Goal: Check status: Check status

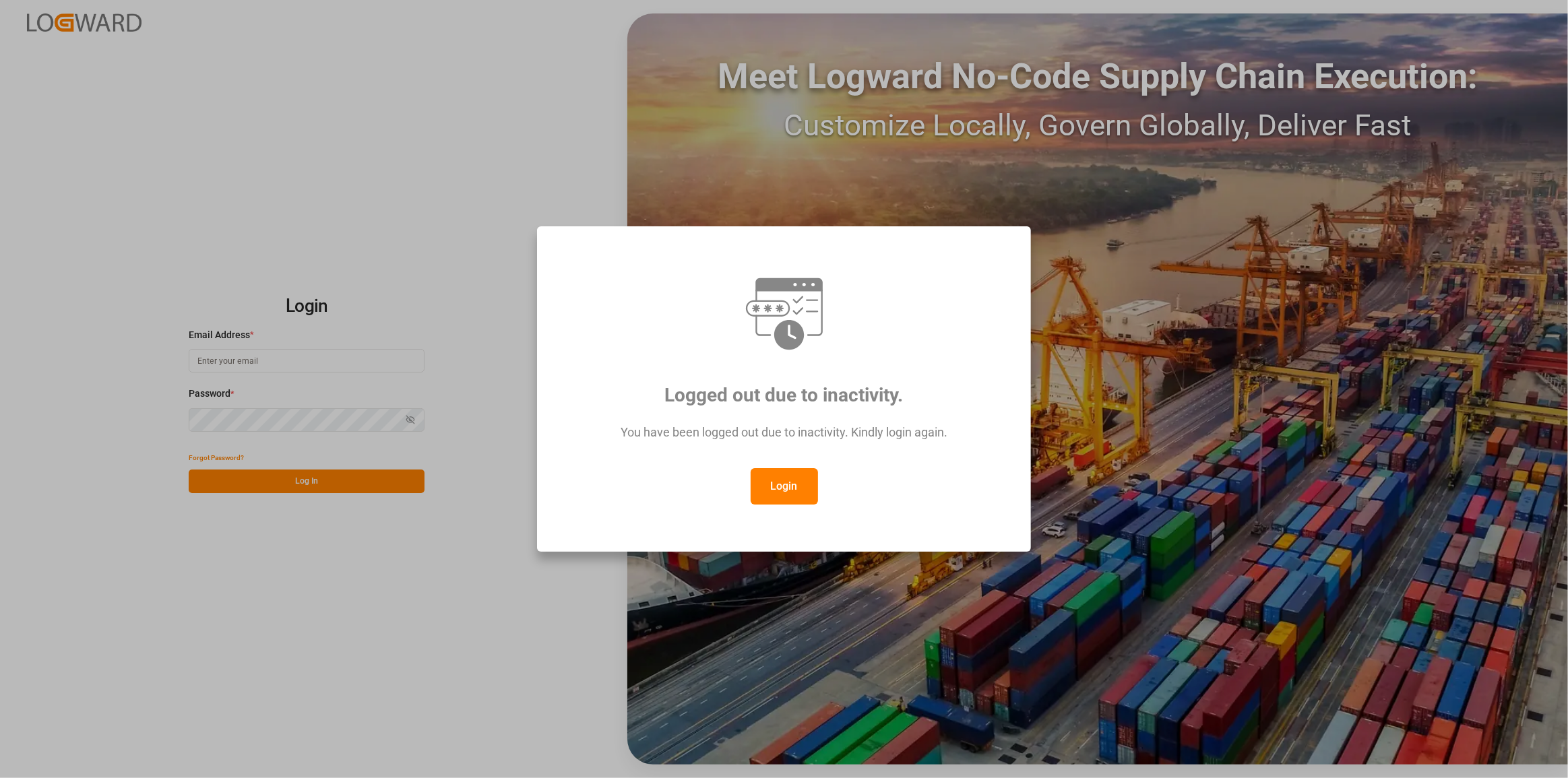
click at [780, 478] on button "Login" at bounding box center [784, 486] width 67 height 36
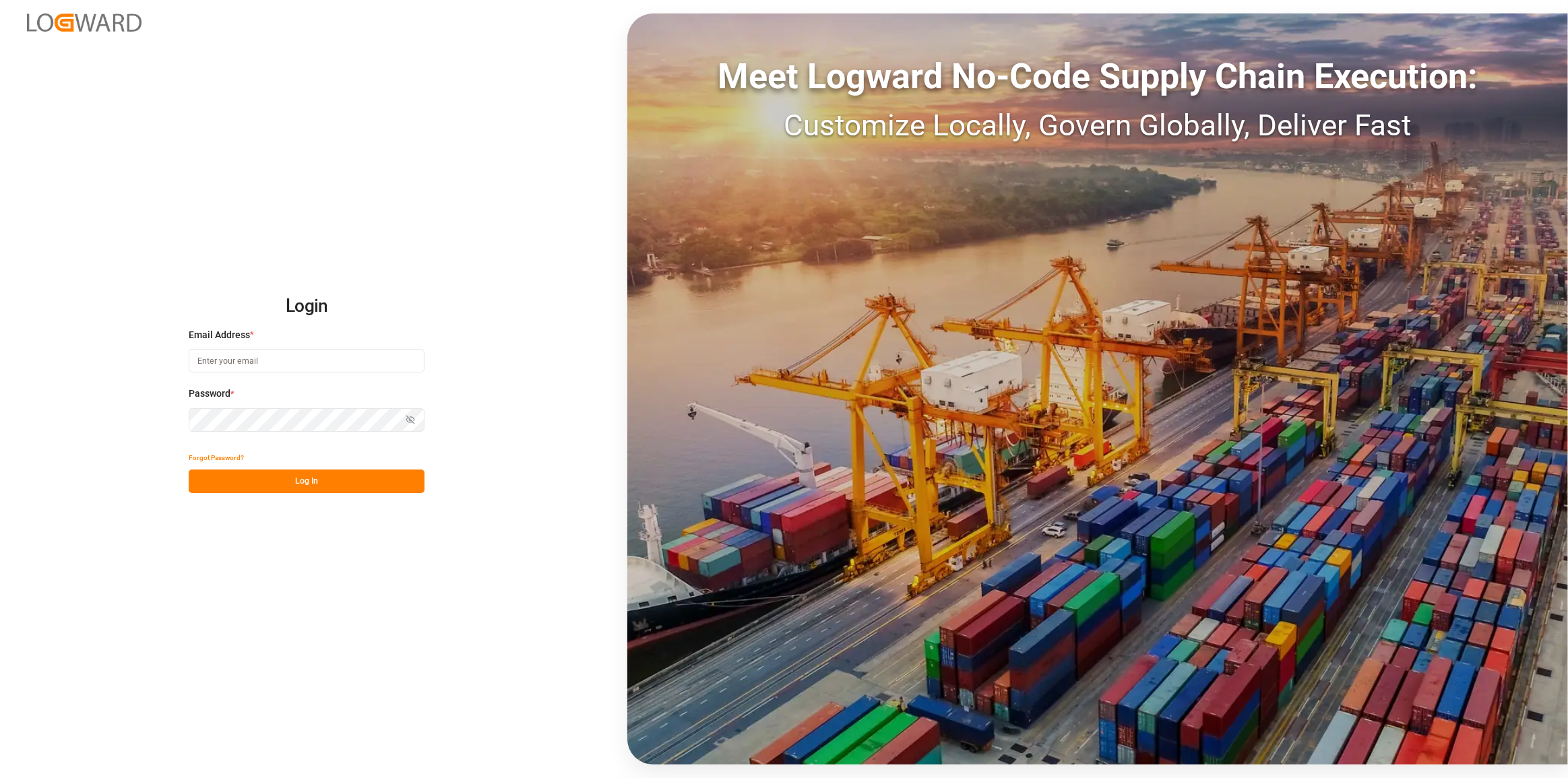
click at [294, 354] on input at bounding box center [307, 361] width 236 height 24
type input "[PERSON_NAME][EMAIL_ADDRESS][PERSON_NAME][DOMAIN_NAME]"
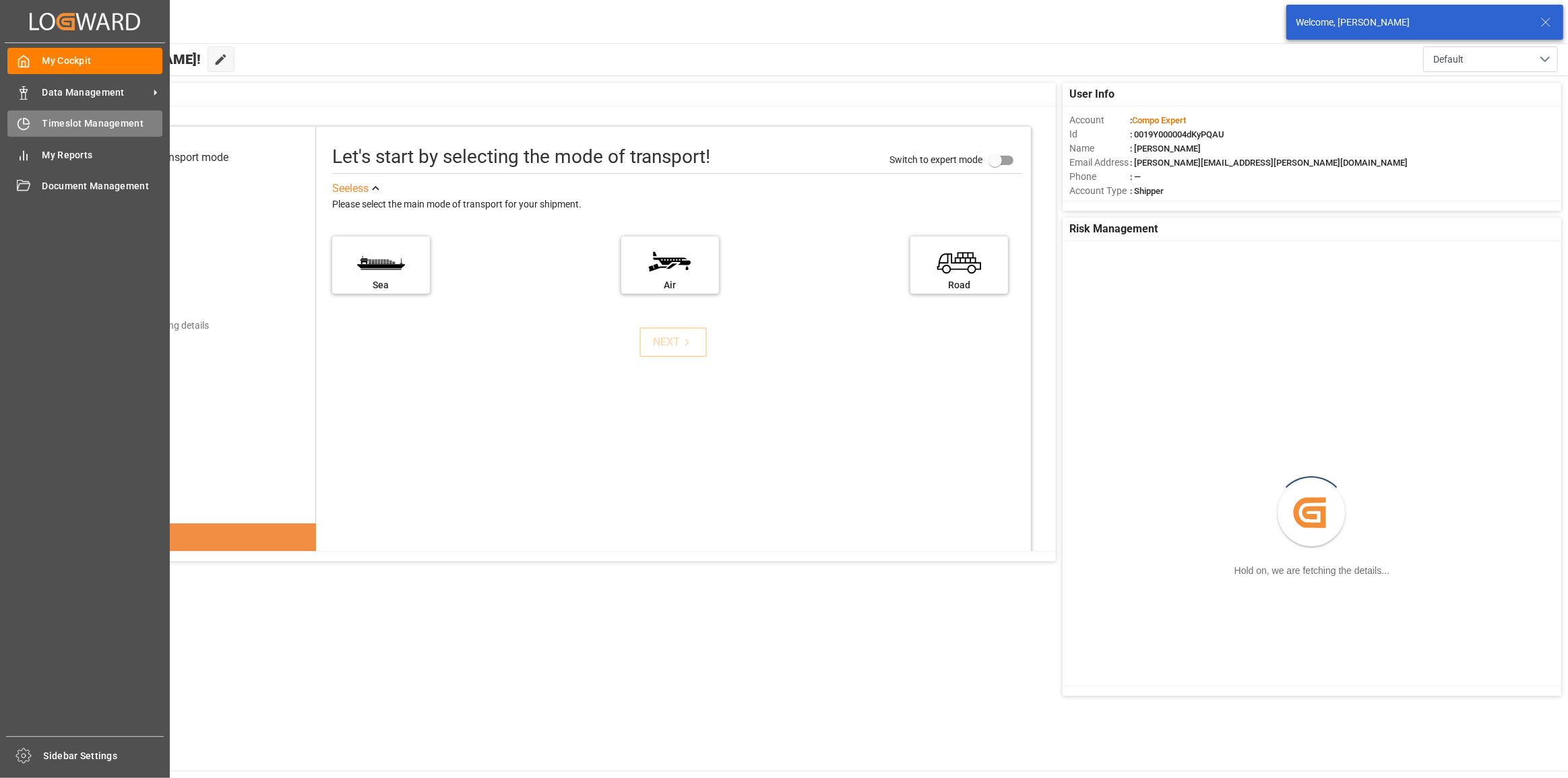
click at [25, 124] on icon at bounding box center [24, 124] width 13 height 13
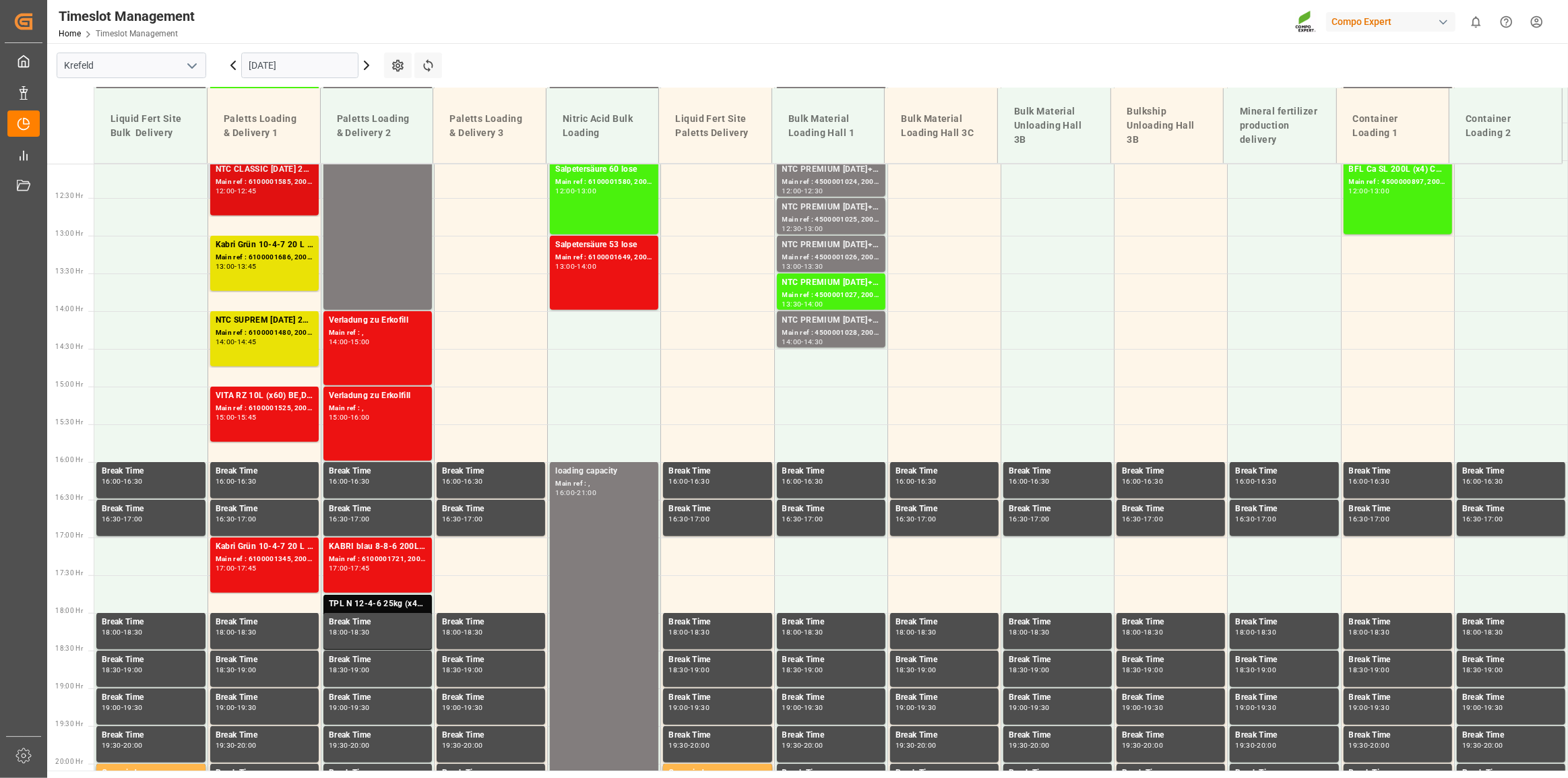
scroll to position [863, 0]
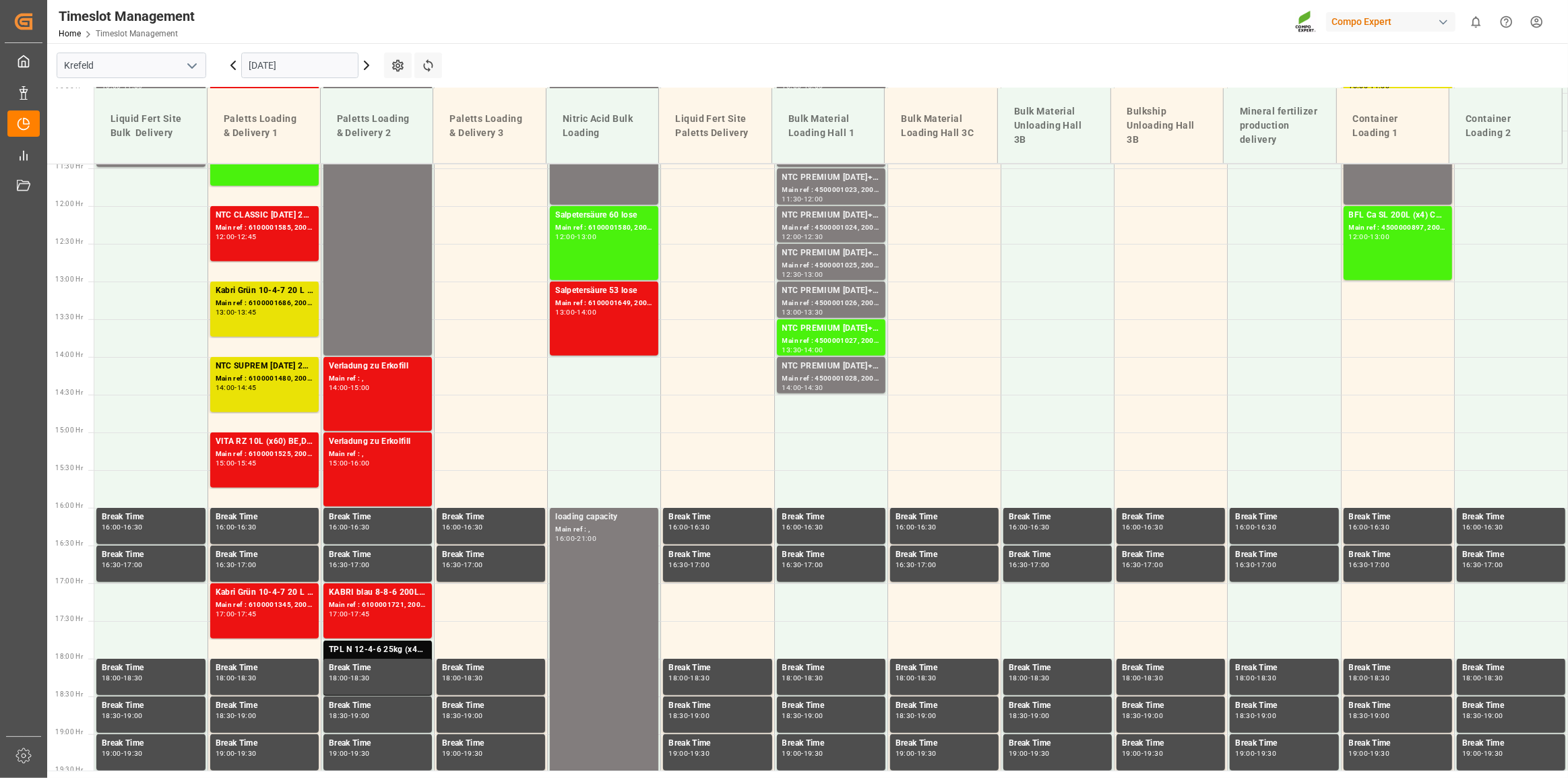
click at [297, 61] on input "[DATE]" at bounding box center [299, 65] width 117 height 25
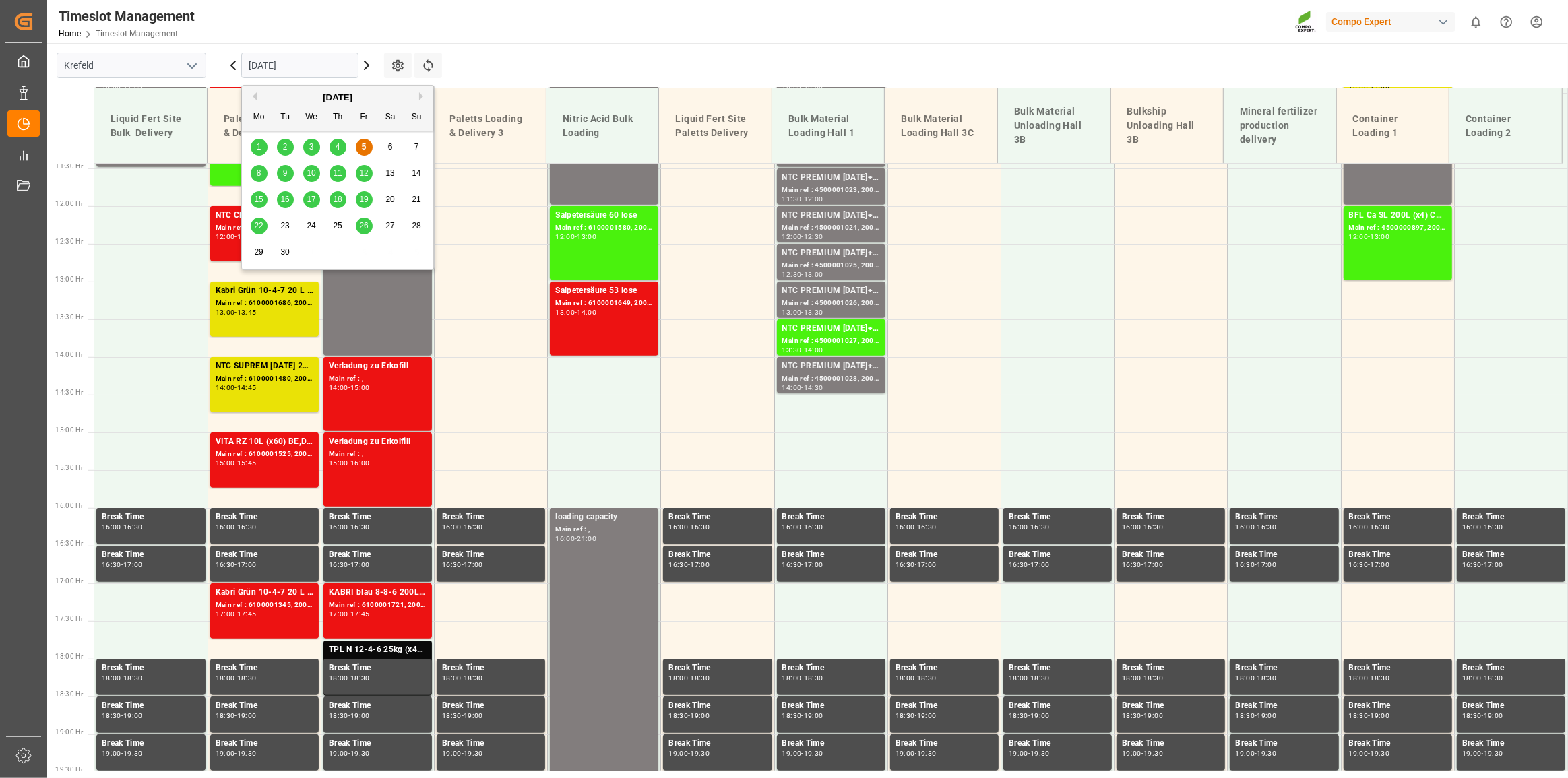
click at [253, 169] on div "8" at bounding box center [259, 174] width 17 height 16
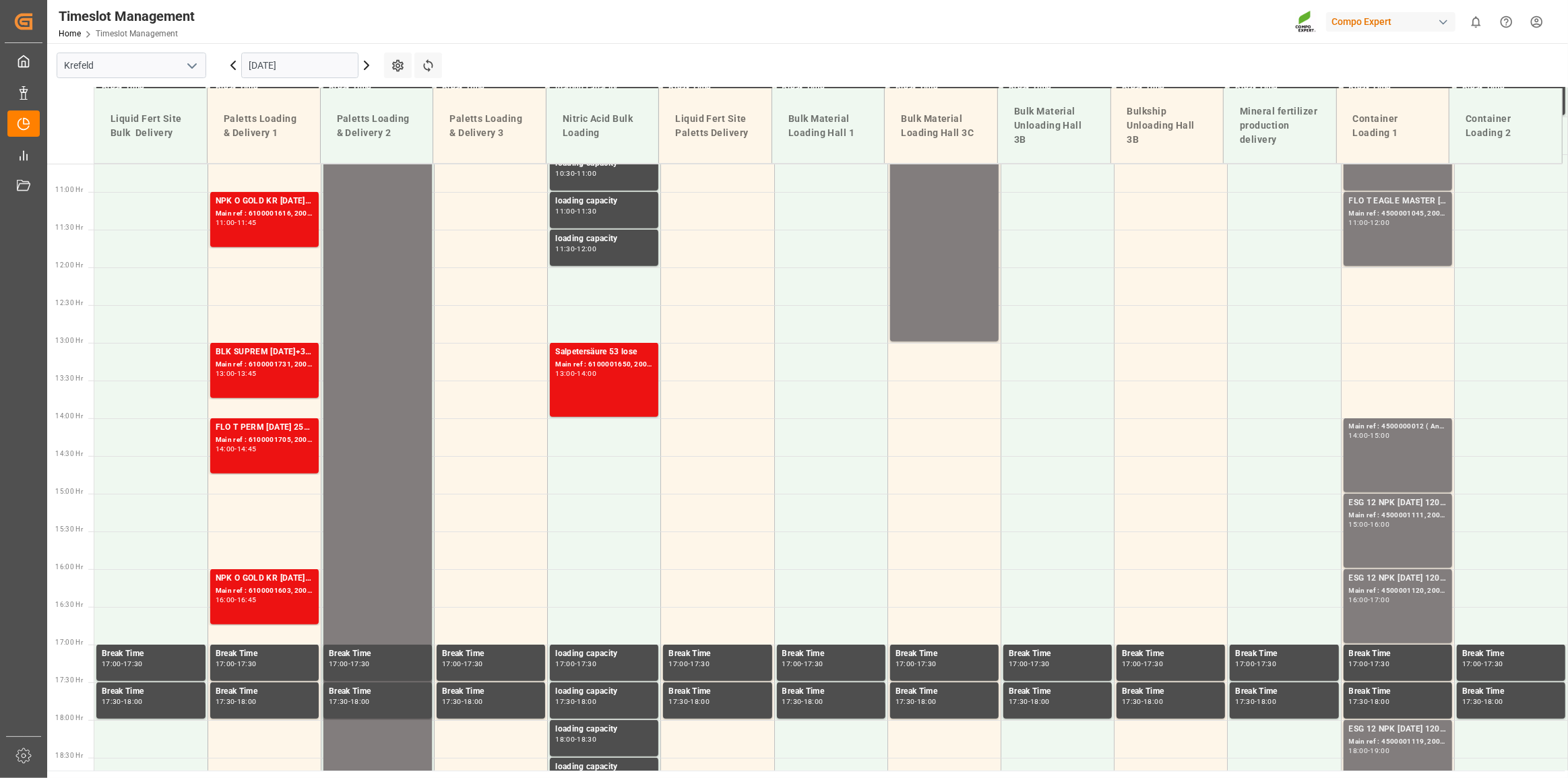
scroll to position [924, 0]
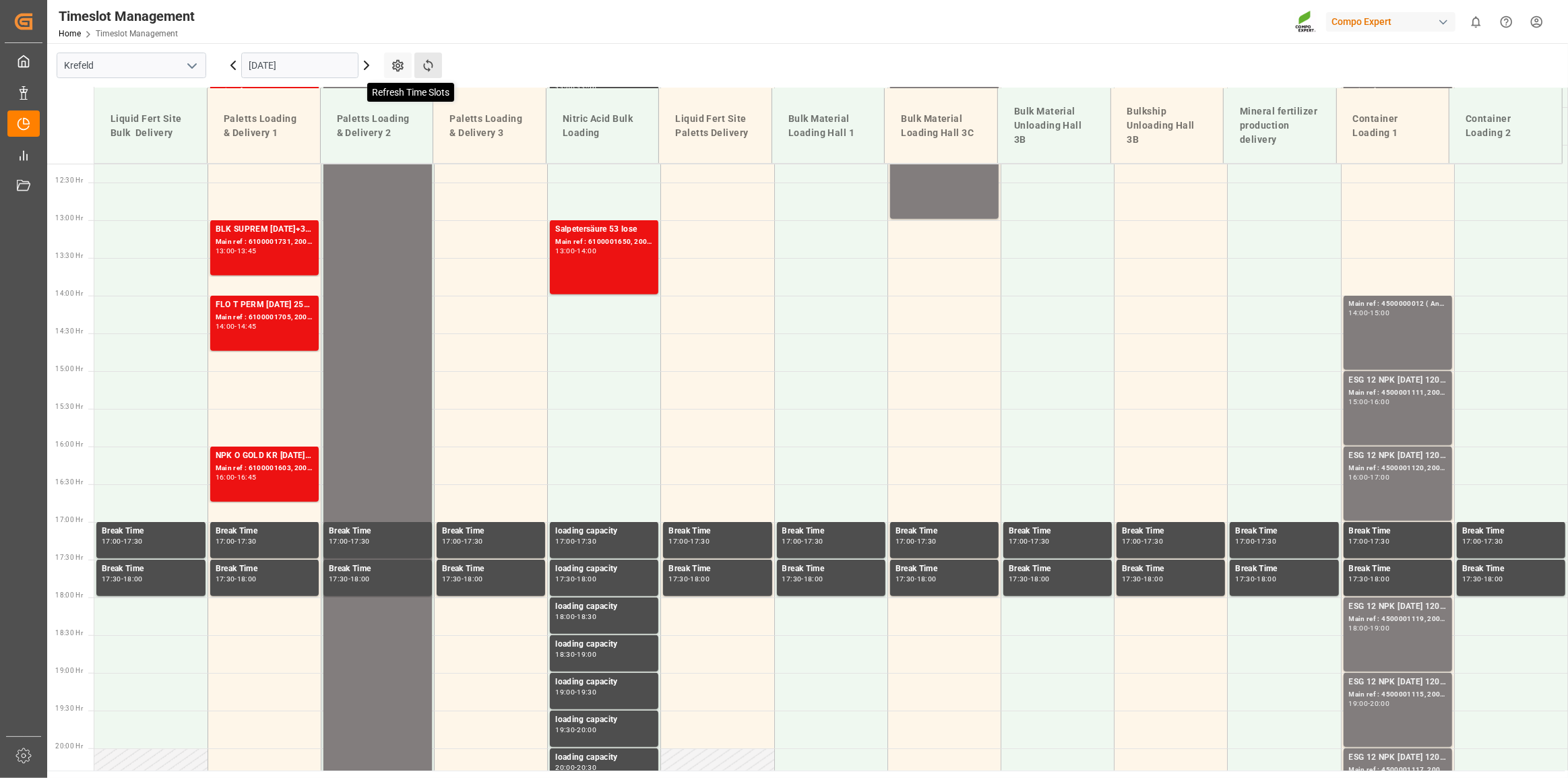
click at [423, 63] on icon at bounding box center [428, 65] width 14 height 14
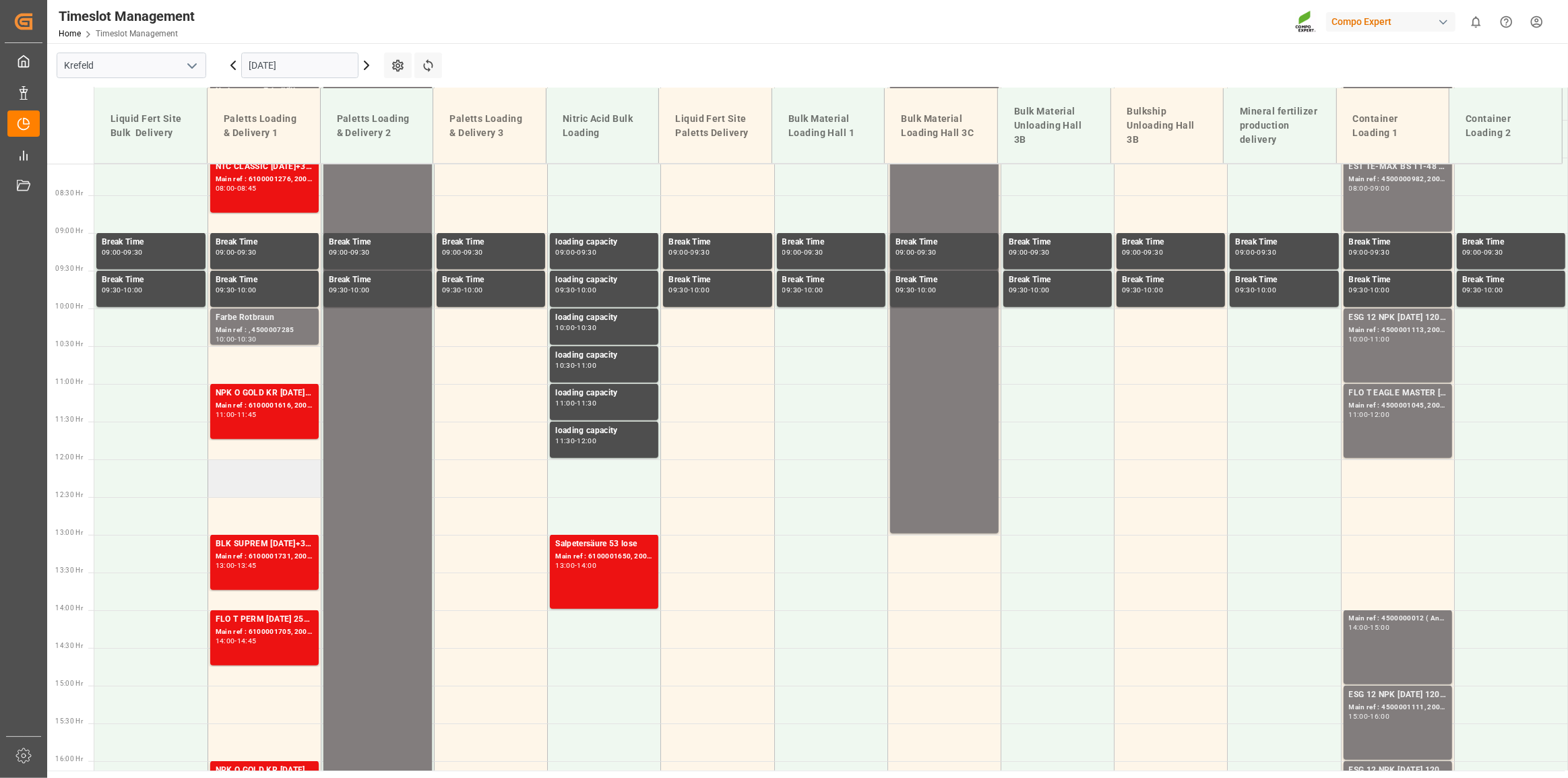
scroll to position [663, 0]
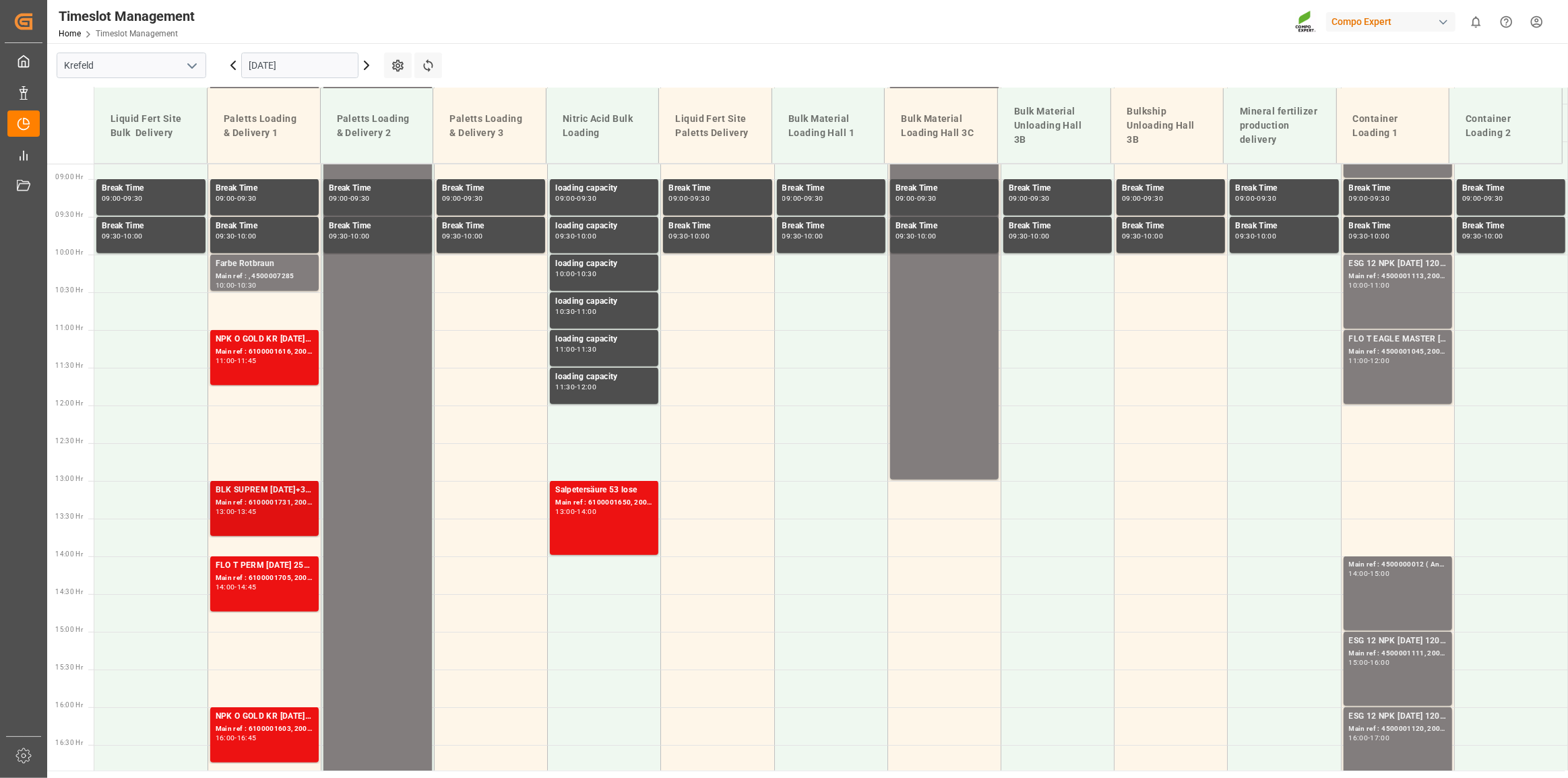
click at [278, 521] on div "BLK SUPREM [DATE]+3+TE BB 0,6 T Main ref : 6100001731, 2000001224 13:00 - 13:45" at bounding box center [264, 508] width 98 height 50
click at [277, 599] on div "FLO T PERM [DATE] 25kg (x40) INTBT SPORT [DATE] 25%UH 3M 25kg (x40) INTKGA 0-0-…" at bounding box center [264, 584] width 98 height 50
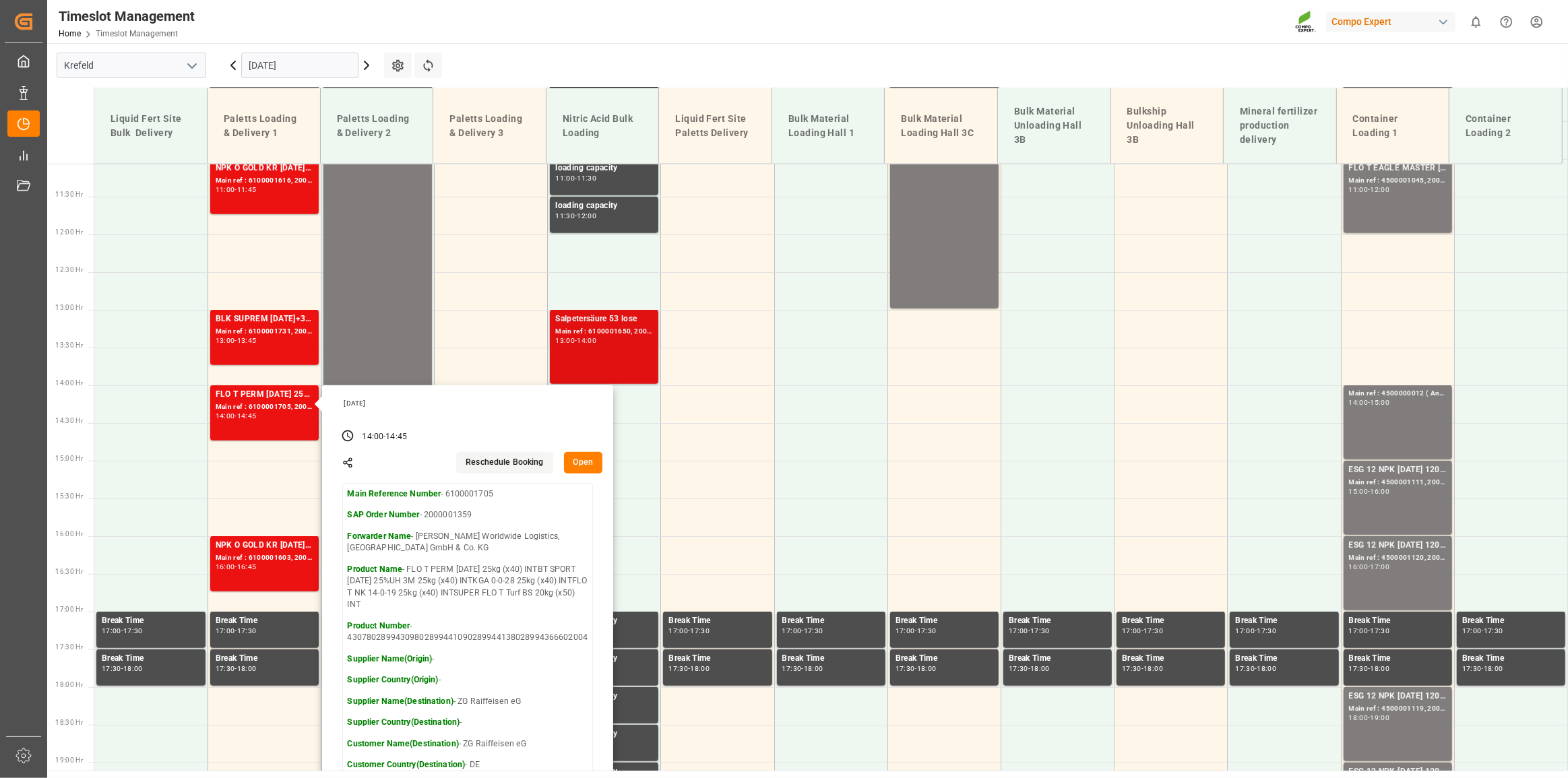
scroll to position [1031, 0]
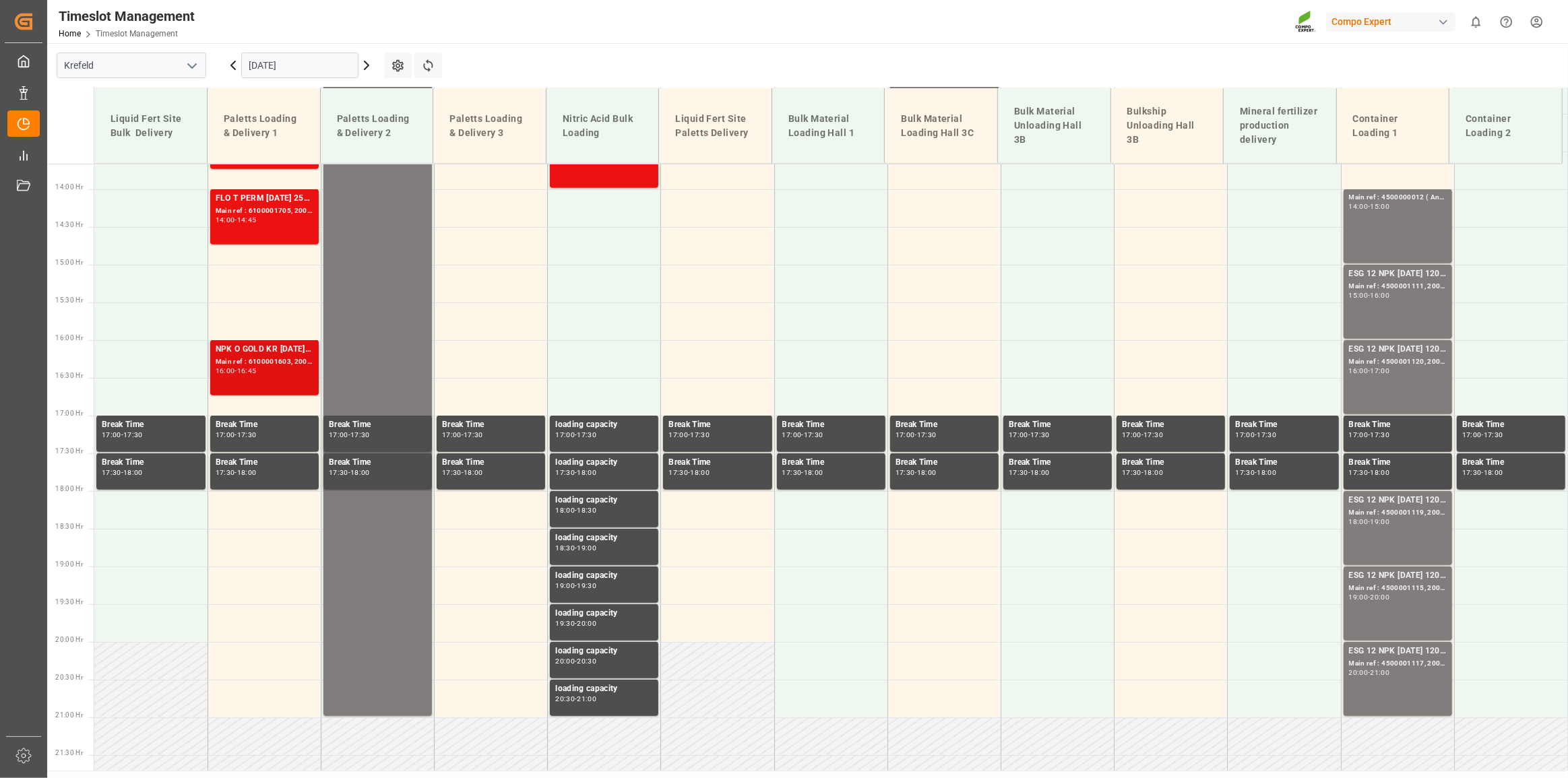
click at [276, 357] on div "Main ref : 6100001603, 2000001380" at bounding box center [264, 362] width 98 height 11
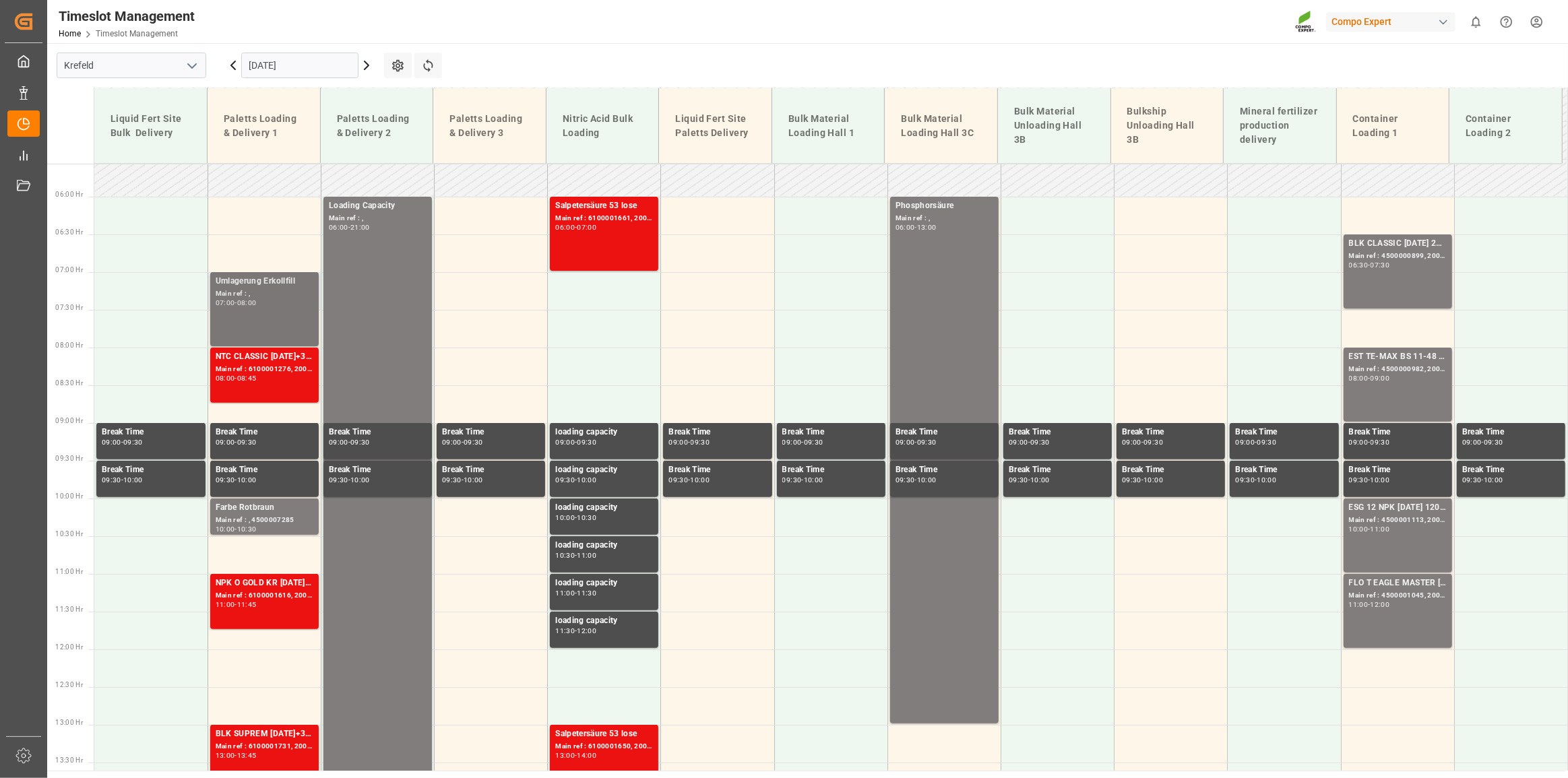
scroll to position [418, 0]
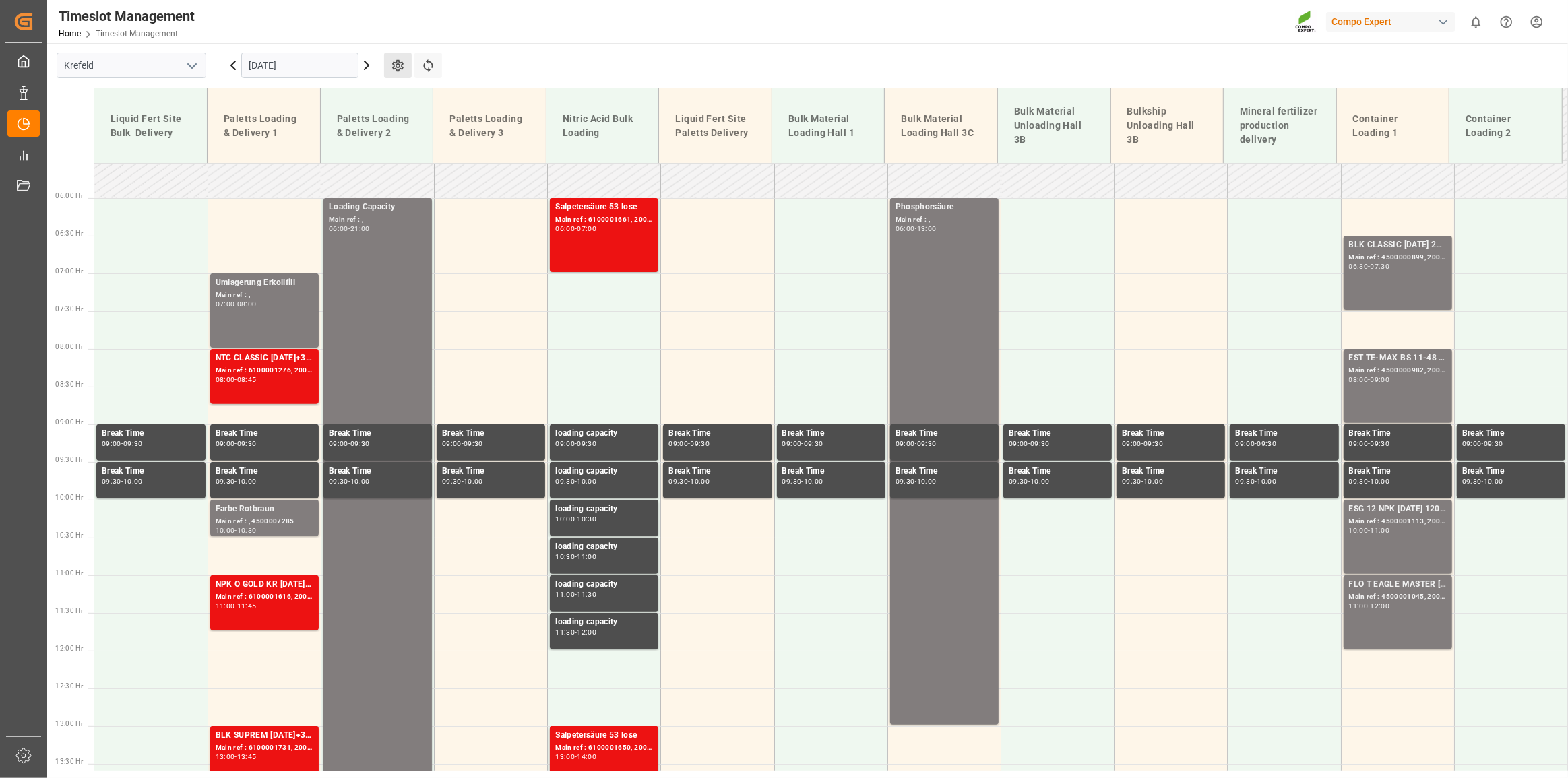
click at [500, 44] on main "[GEOGRAPHIC_DATA] [DATE] Settings Refresh Time Slots Liquid Fert Site Bulk Deli…" at bounding box center [806, 407] width 1518 height 727
click at [439, 62] on button "Refresh Time Slots" at bounding box center [428, 65] width 28 height 25
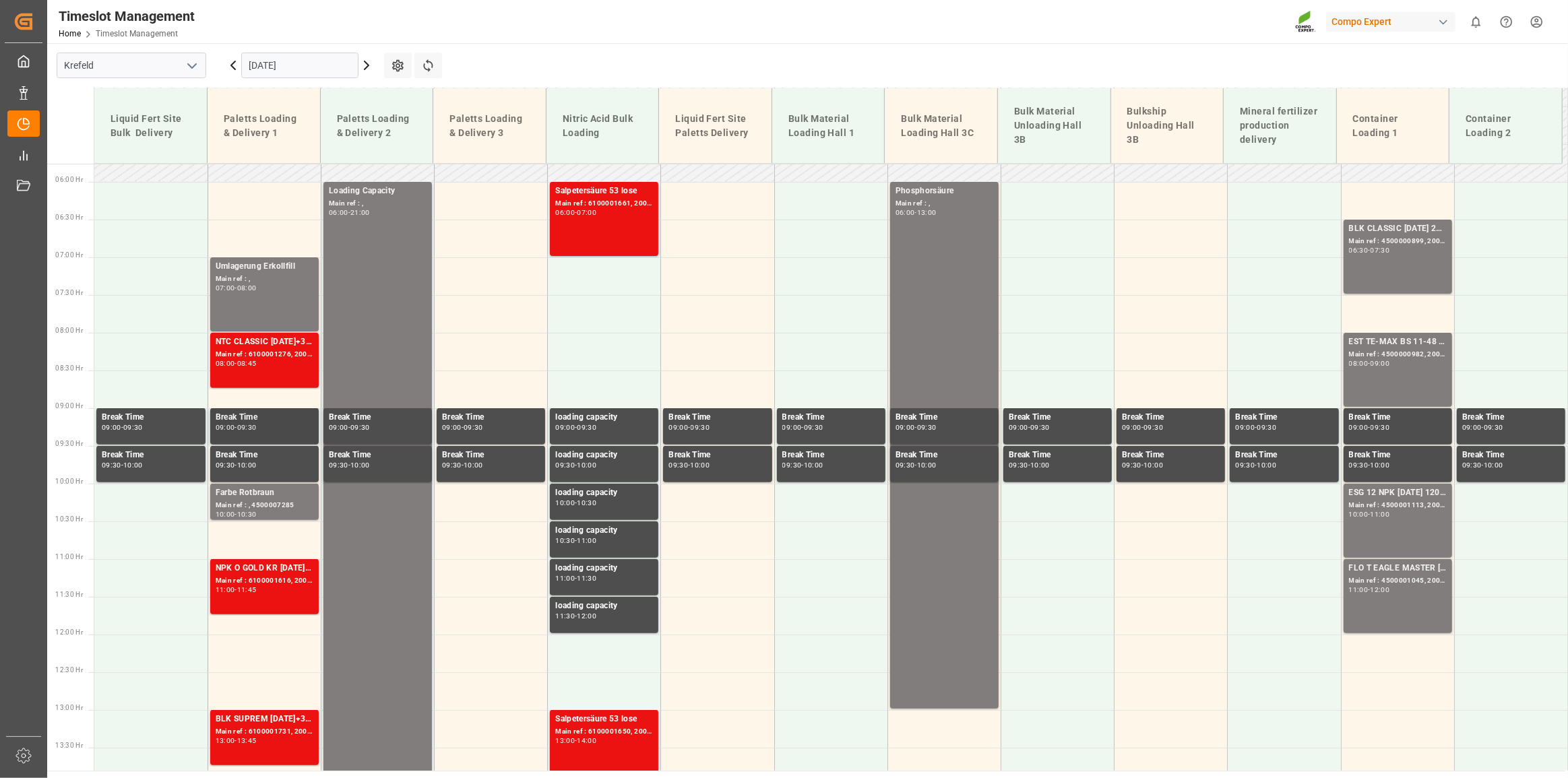
scroll to position [145, 0]
click at [418, 70] on button "Refresh Time Slots" at bounding box center [428, 65] width 28 height 25
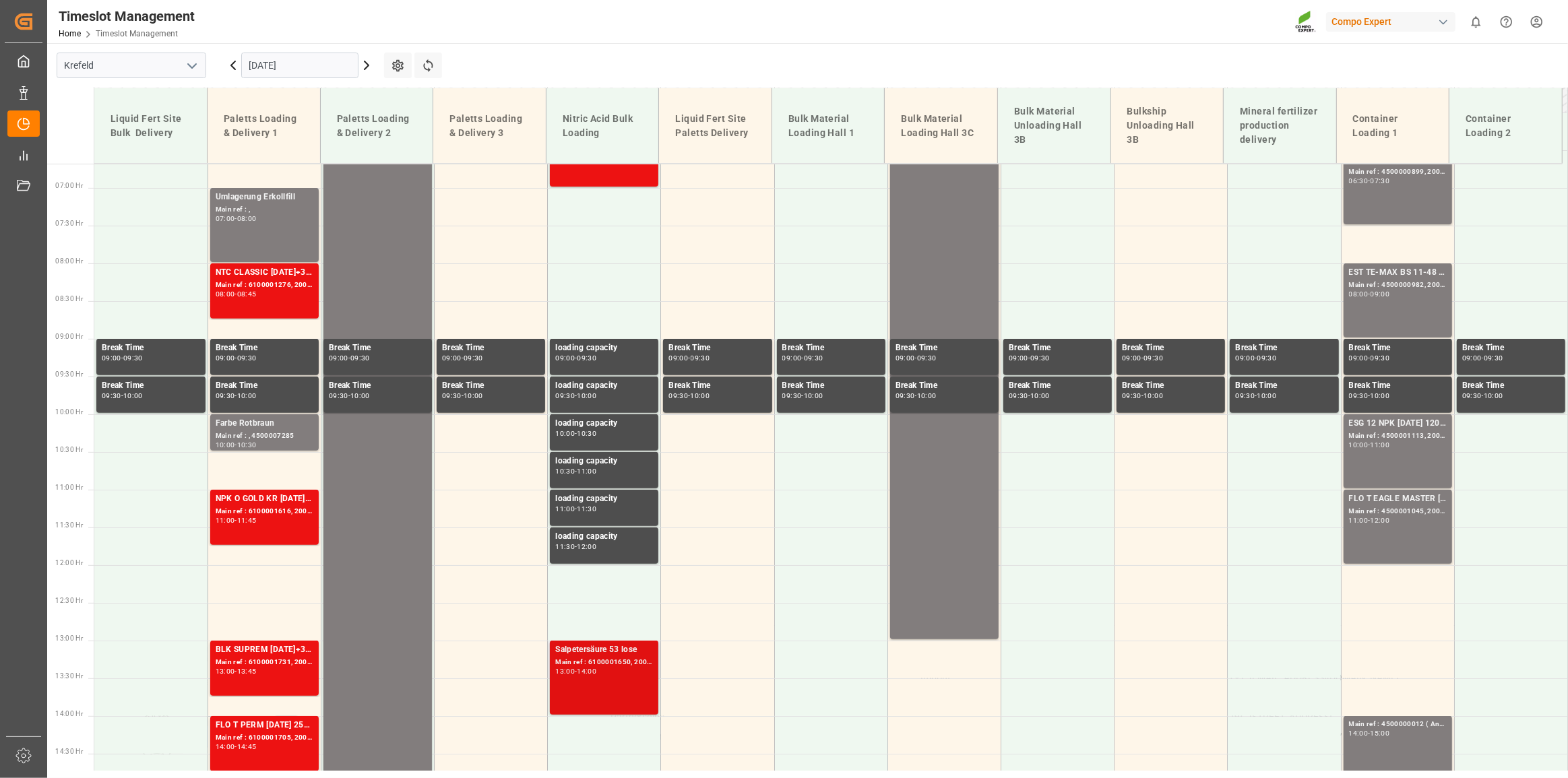
scroll to position [443, 0]
